Goal: Information Seeking & Learning: Find specific fact

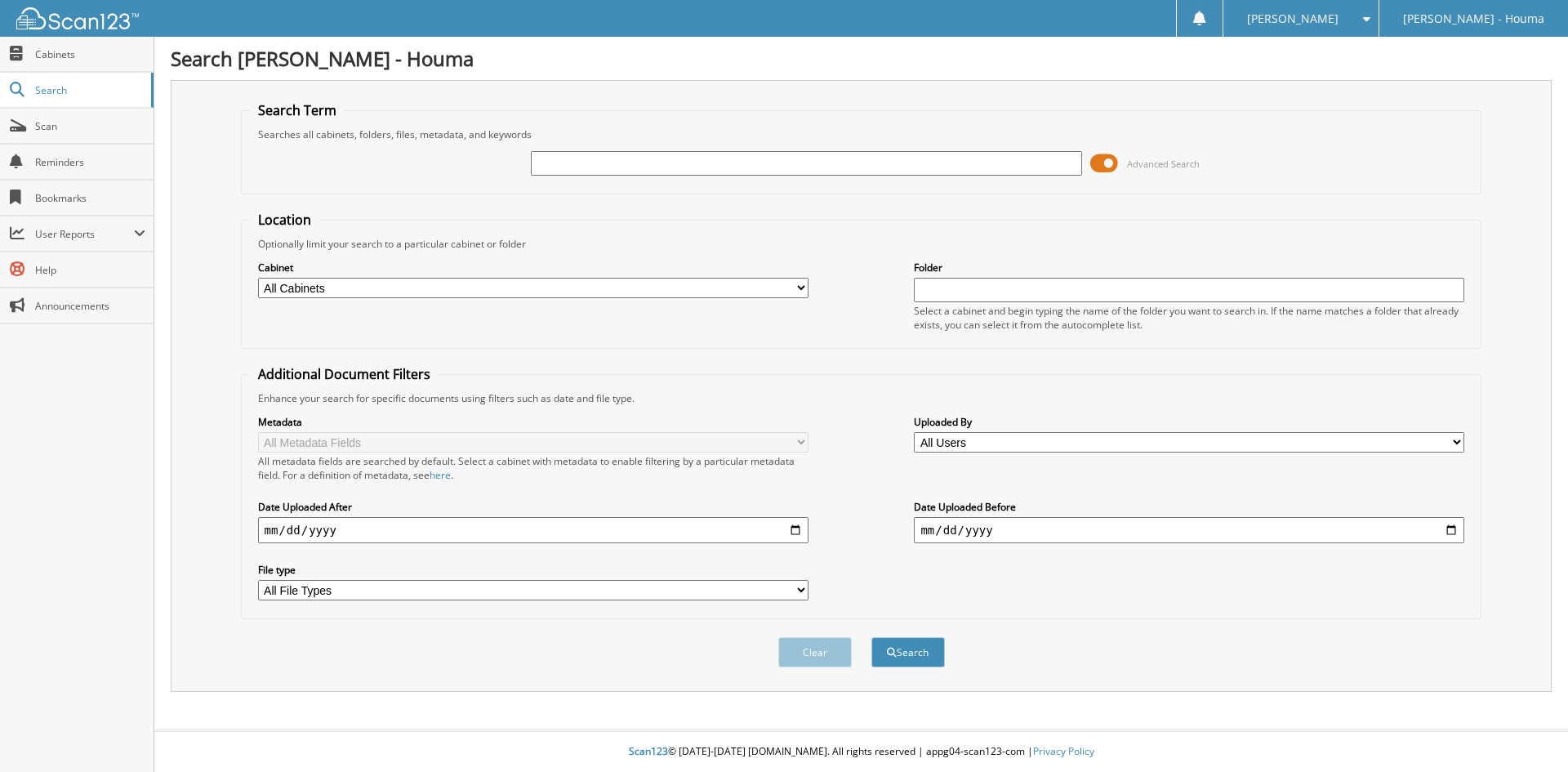
click at [631, 278] on select "All Cabinets A & H CLAIMS ATTORNEY / LEGAL EXPENSES PAID ATTORNEY / PAYMENTS RE…" at bounding box center [533, 287] width 551 height 21
click at [258, 277] on select "All Cabinets A & H CLAIMS ATTORNEY / LEGAL EXPENSES PAID ATTORNEY / PAYMENTS RE…" at bounding box center [533, 287] width 551 height 21
click at [990, 443] on select "All Users [PERSON_NAME] [PERSON_NAME] [PERSON_NAME] Home Office [PERSON_NAME] […" at bounding box center [1189, 442] width 551 height 21
select select "52459"
click at [914, 432] on select "All Users bob ates BRITTANY HAMBY Cassie Pierron Home Office Kathleen Bagala Ke…" at bounding box center [1189, 442] width 551 height 21
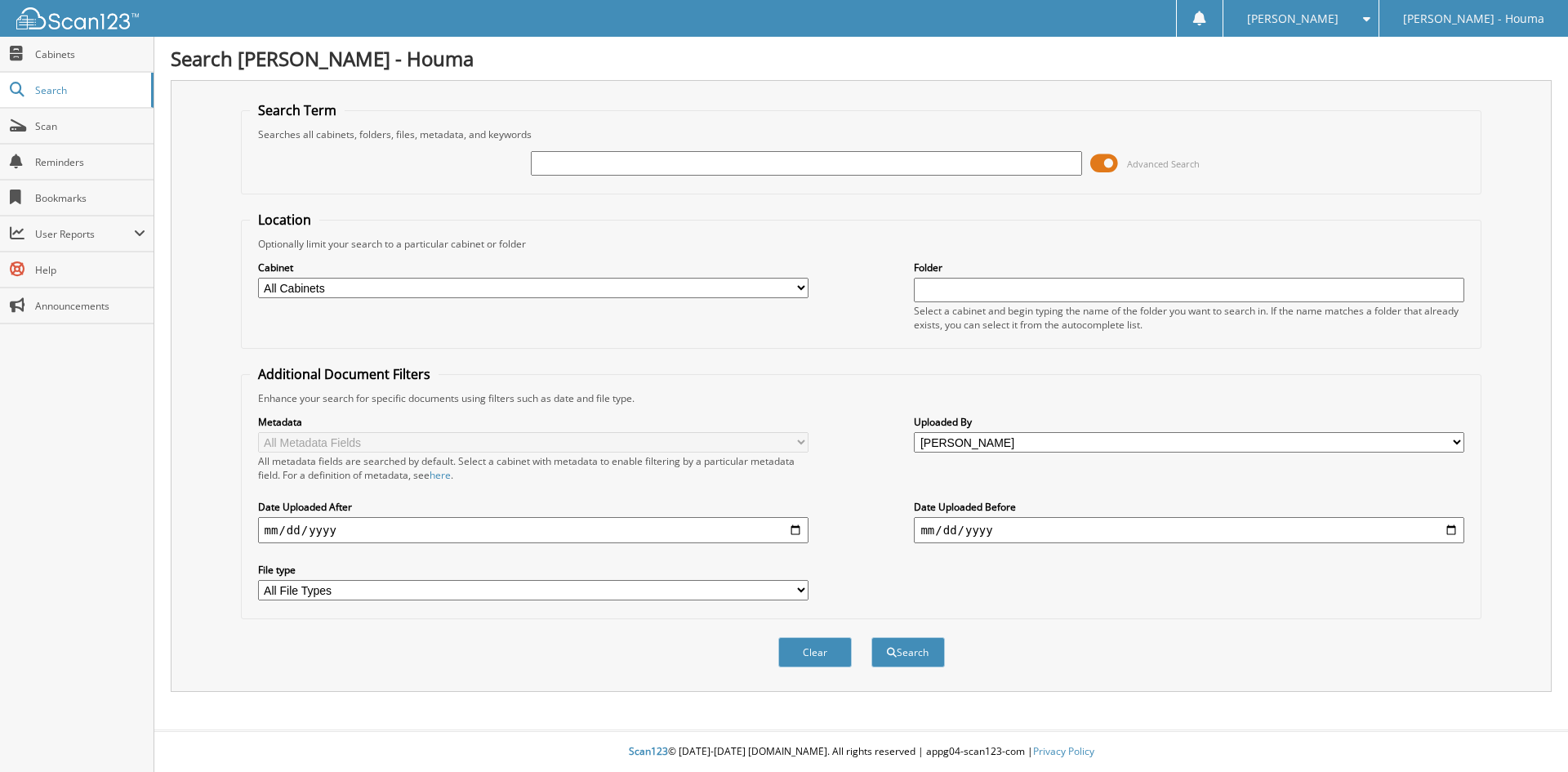
click at [452, 530] on input "date" at bounding box center [533, 530] width 551 height 27
click at [796, 529] on input "date" at bounding box center [533, 530] width 551 height 27
type input "[DATE]"
click at [1448, 529] on input "date" at bounding box center [1189, 530] width 551 height 27
type input "[DATE]"
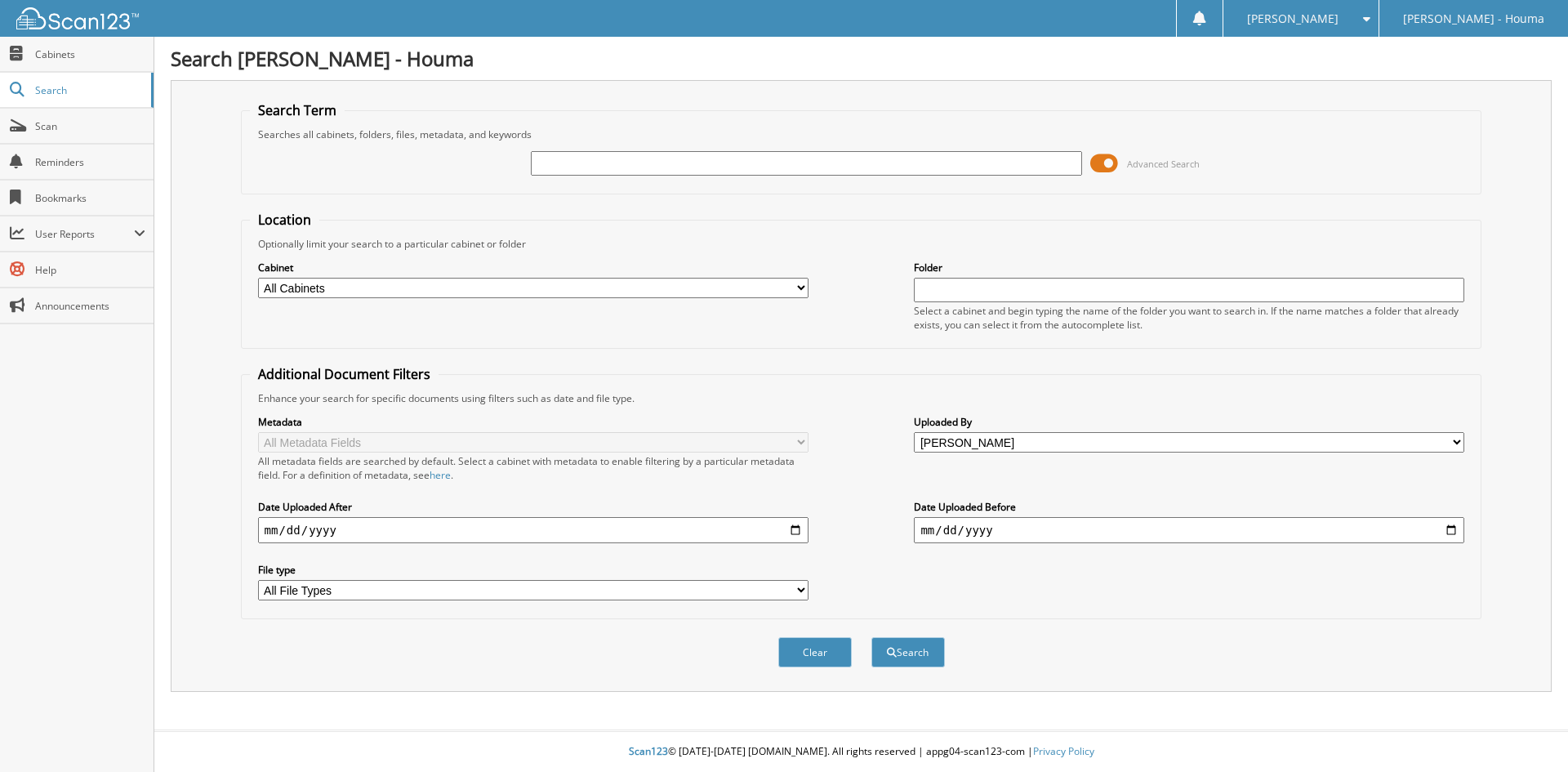
click at [911, 649] on button "Search" at bounding box center [907, 652] width 74 height 30
click at [786, 165] on input "text" at bounding box center [806, 163] width 551 height 25
type input "[PERSON_NAME]"
click at [902, 639] on button "Search" at bounding box center [907, 652] width 74 height 30
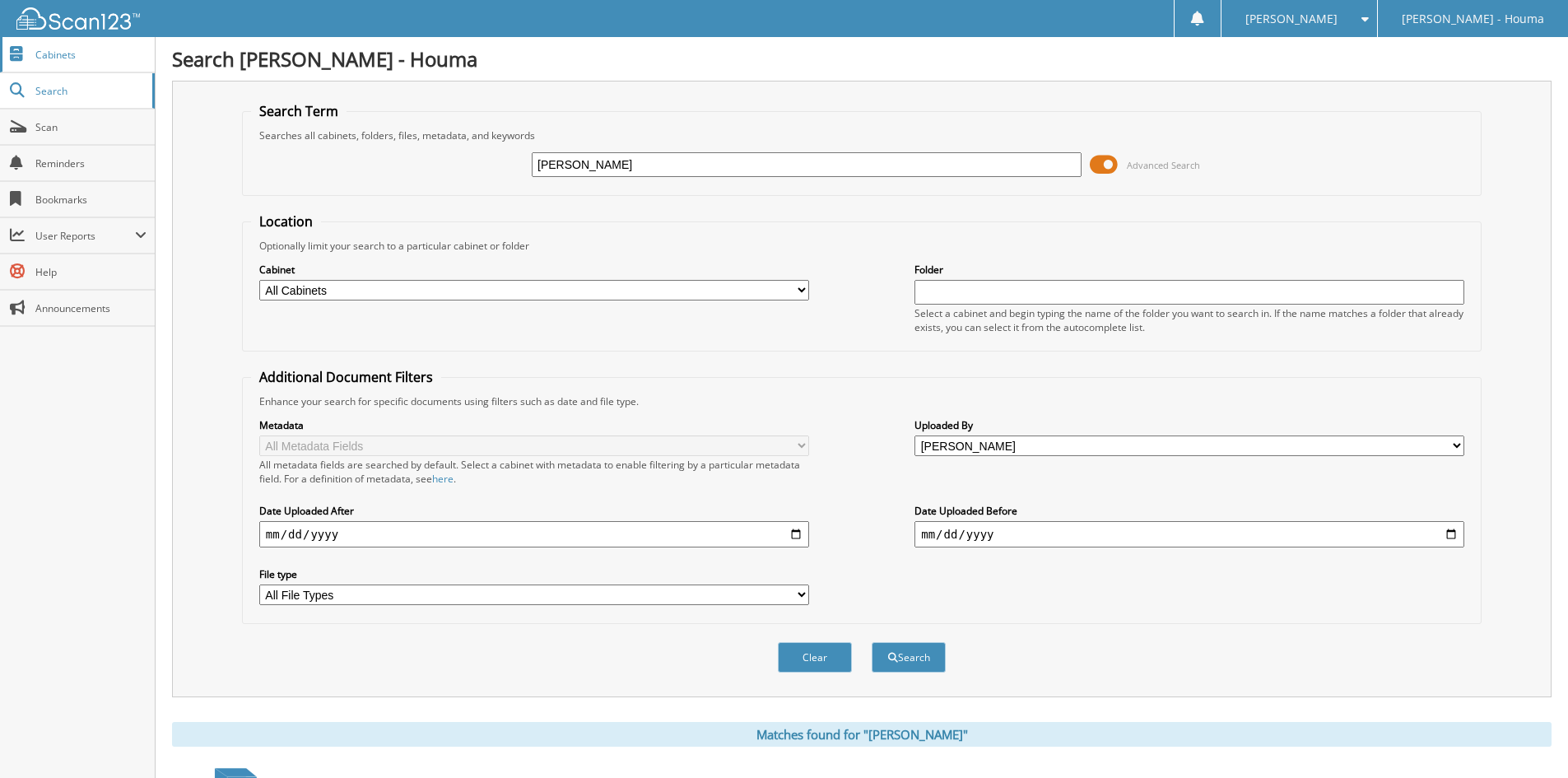
click at [54, 58] on span "Cabinets" at bounding box center [90, 54] width 111 height 14
